Goal: Navigation & Orientation: Go to known website

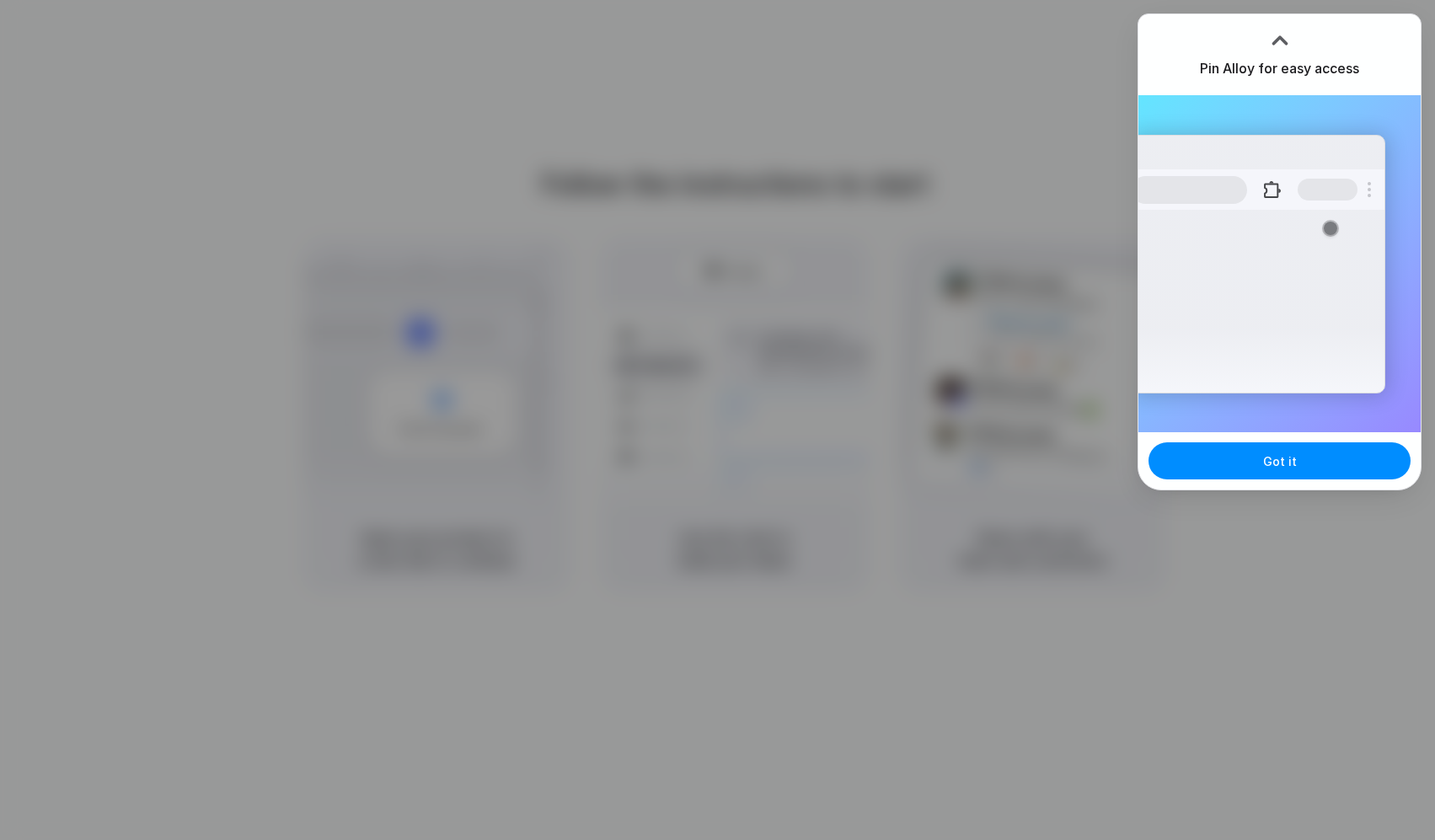
click at [1098, 44] on div at bounding box center [717, 420] width 1435 height 840
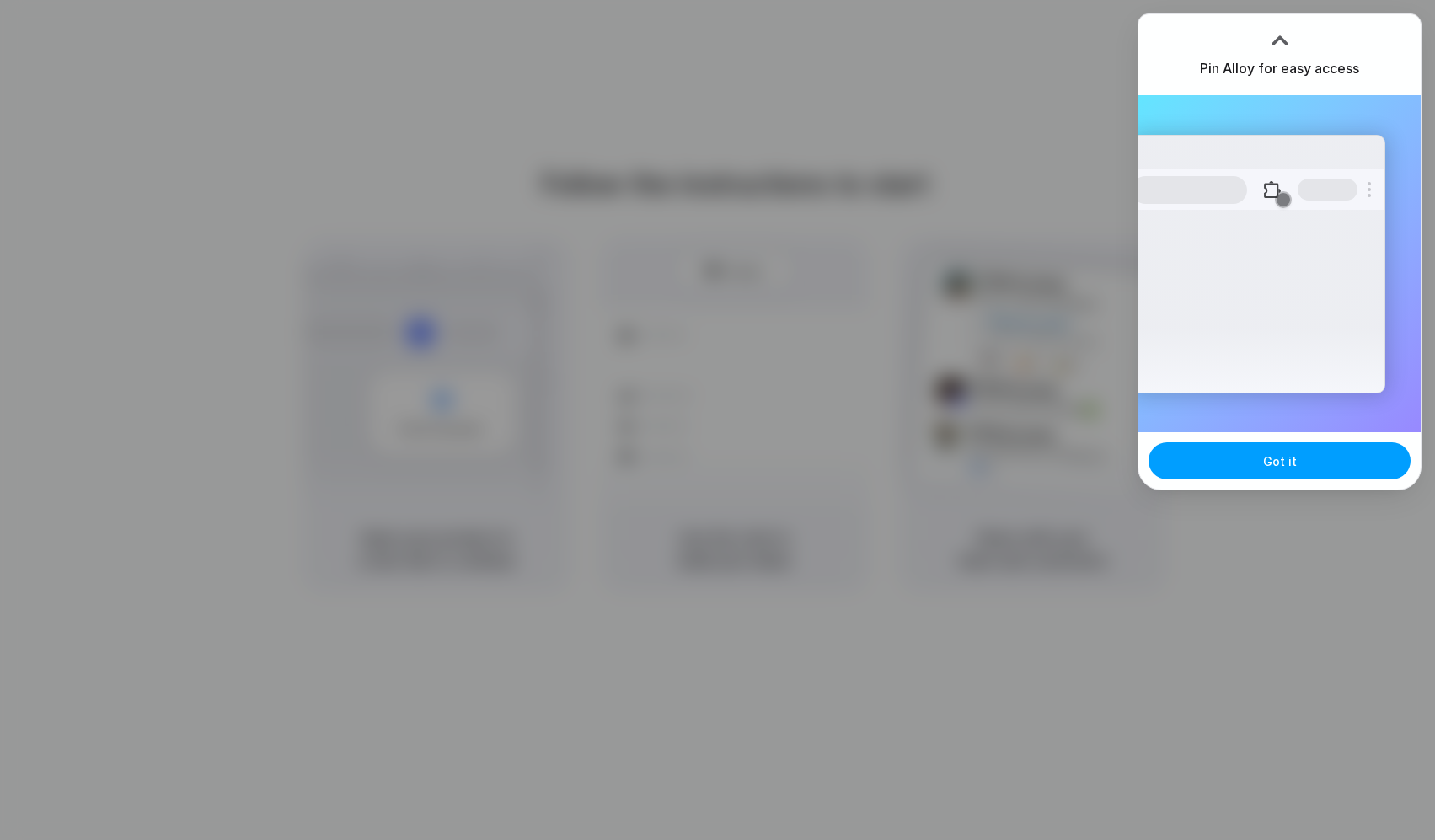
click at [1283, 464] on span "Got it" at bounding box center [1280, 461] width 33 height 18
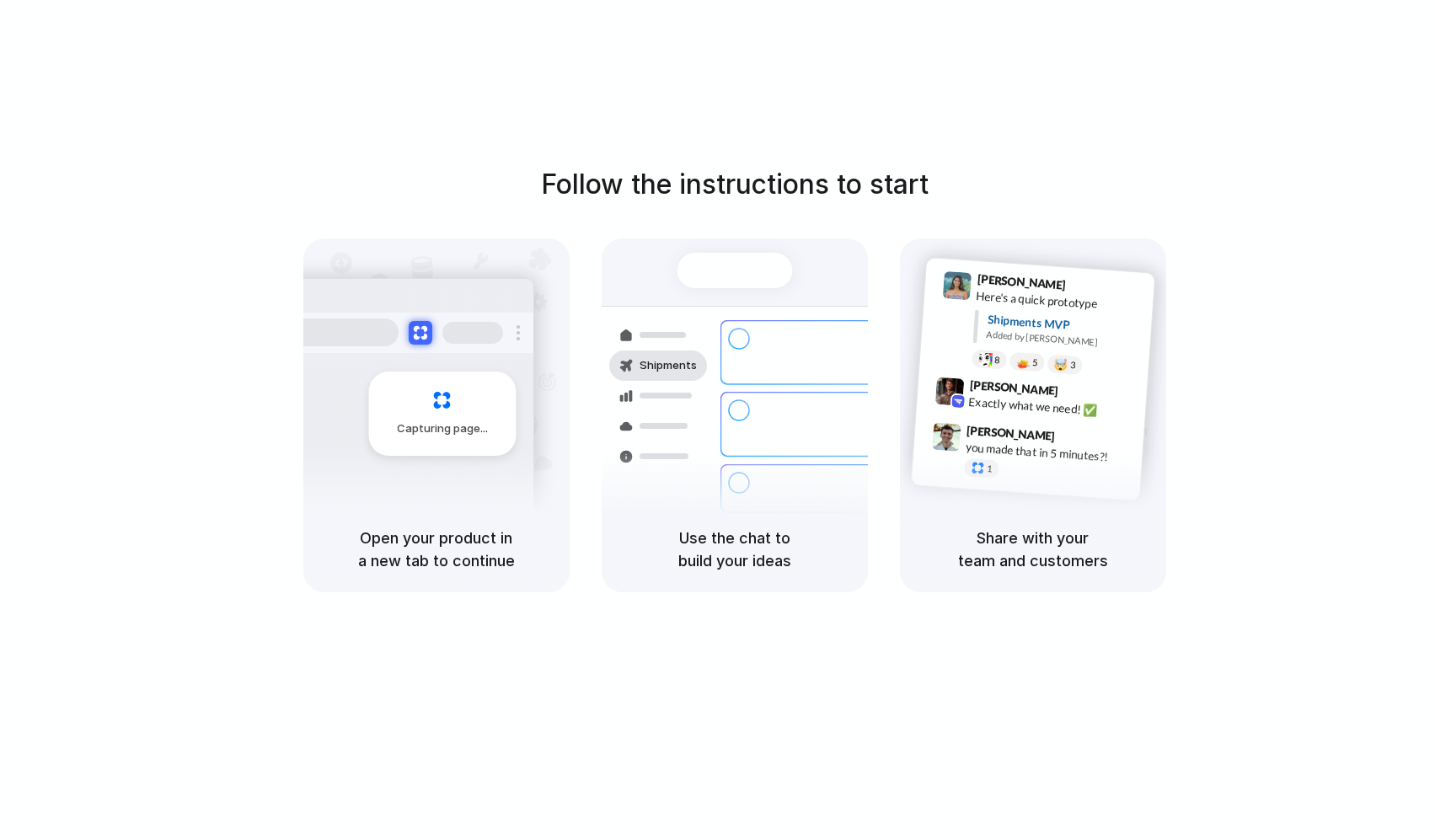
click at [493, 571] on div "Open your product in a new tab to continue" at bounding box center [436, 549] width 266 height 86
